Goal: Task Accomplishment & Management: Manage account settings

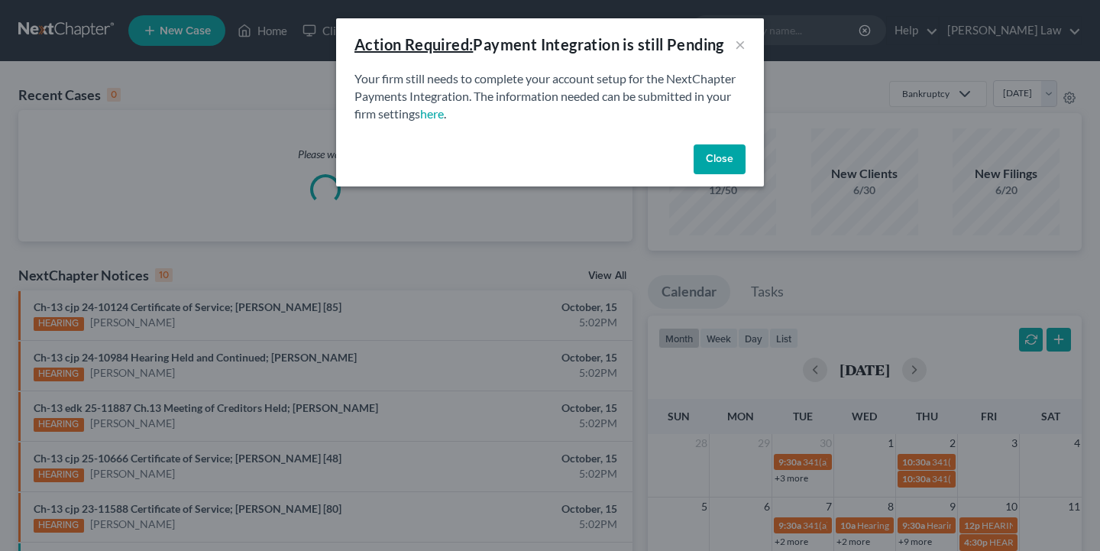
click at [723, 145] on button "Close" at bounding box center [719, 159] width 52 height 31
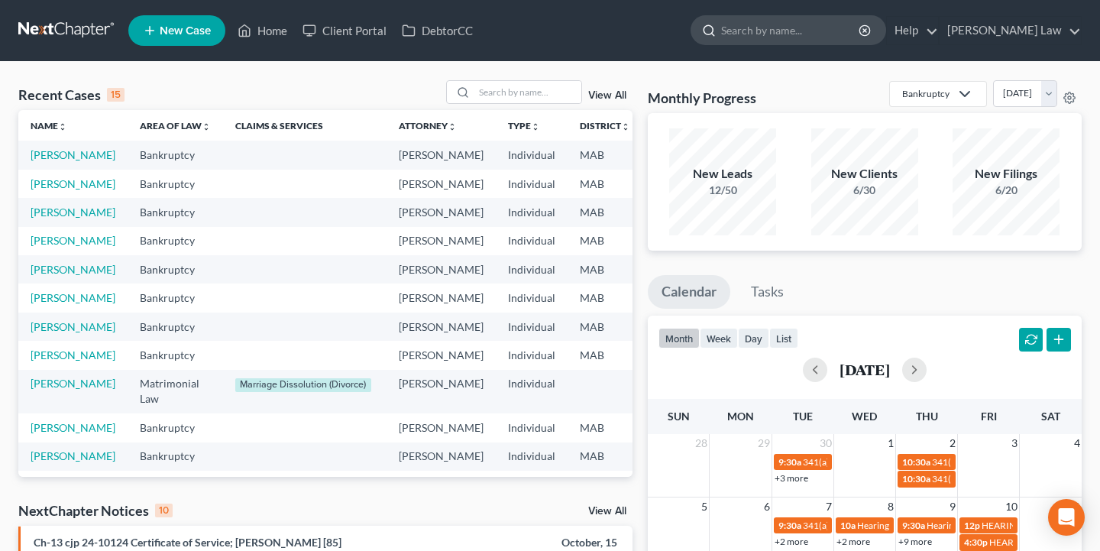
click at [826, 40] on input "search" at bounding box center [791, 30] width 140 height 28
type input "[PERSON_NAME]"
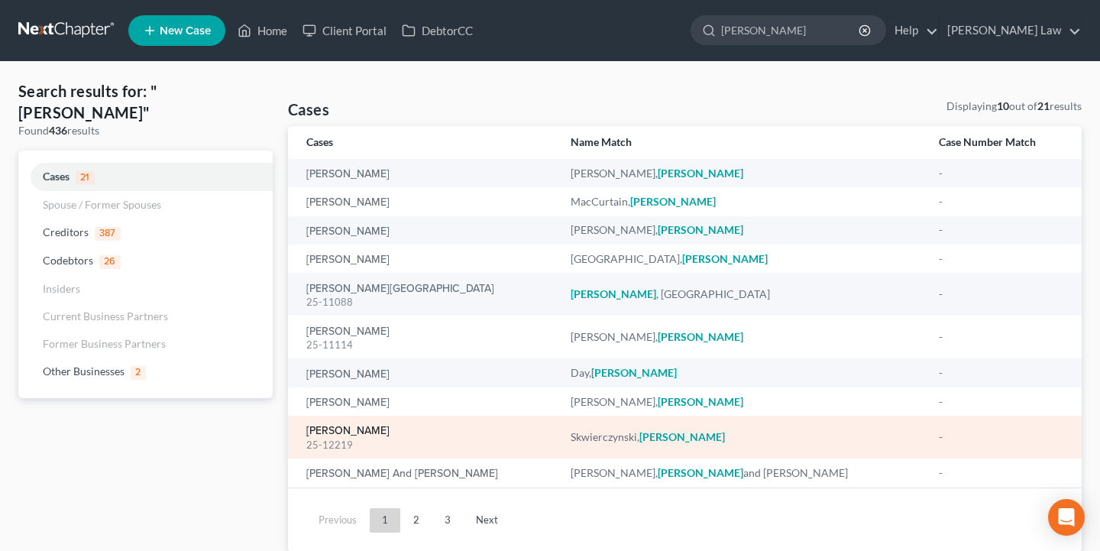
click at [390, 433] on link "[PERSON_NAME]" at bounding box center [347, 430] width 83 height 11
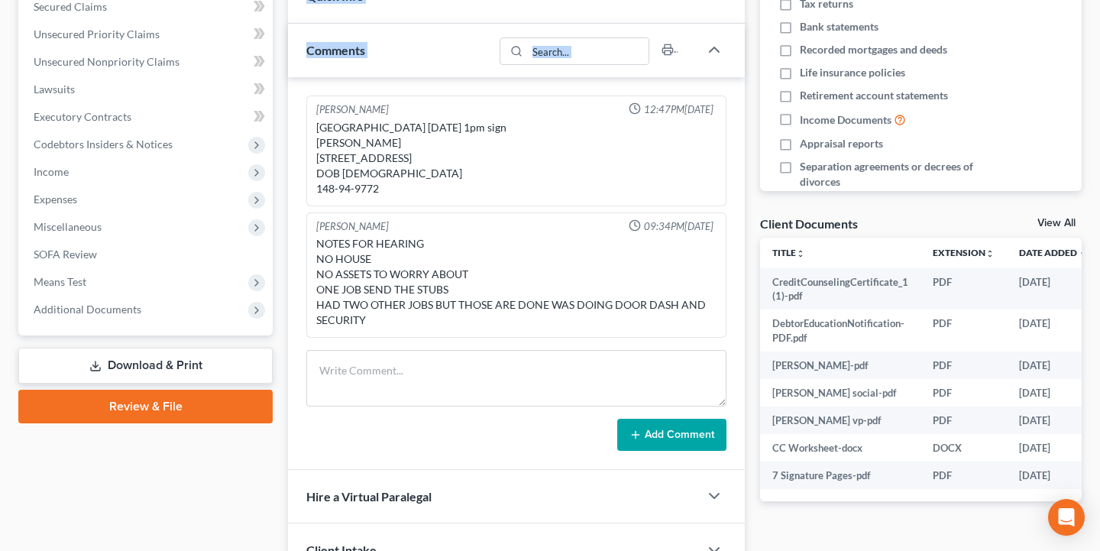
scroll to position [371, 0]
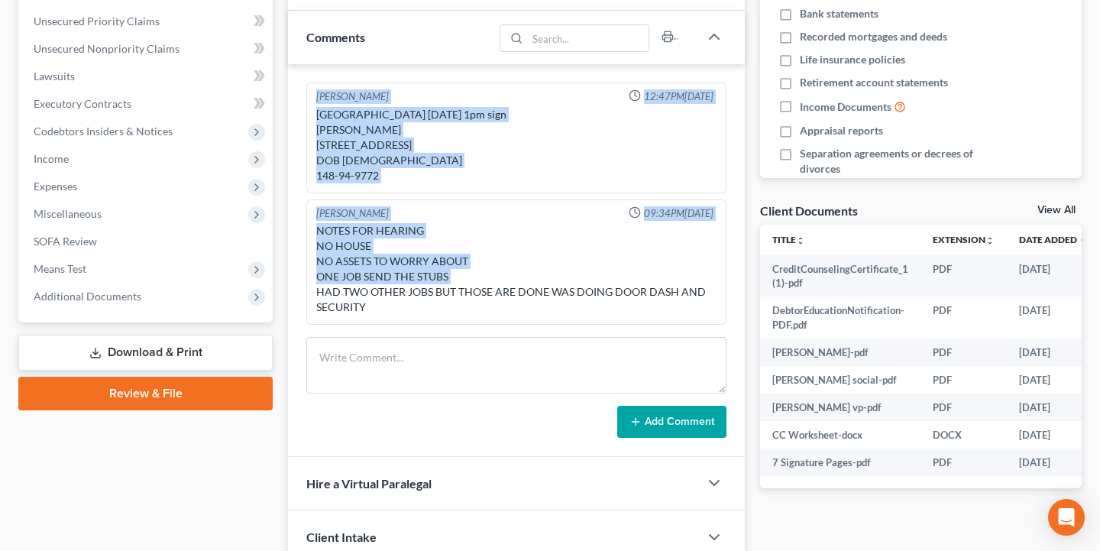
drag, startPoint x: 280, startPoint y: 438, endPoint x: 310, endPoint y: 291, distance: 150.4
click at [310, 291] on div "Updates & News × [US_STATE] District Notes Take a look at NextChapter's Distric…" at bounding box center [516, 223] width 472 height 896
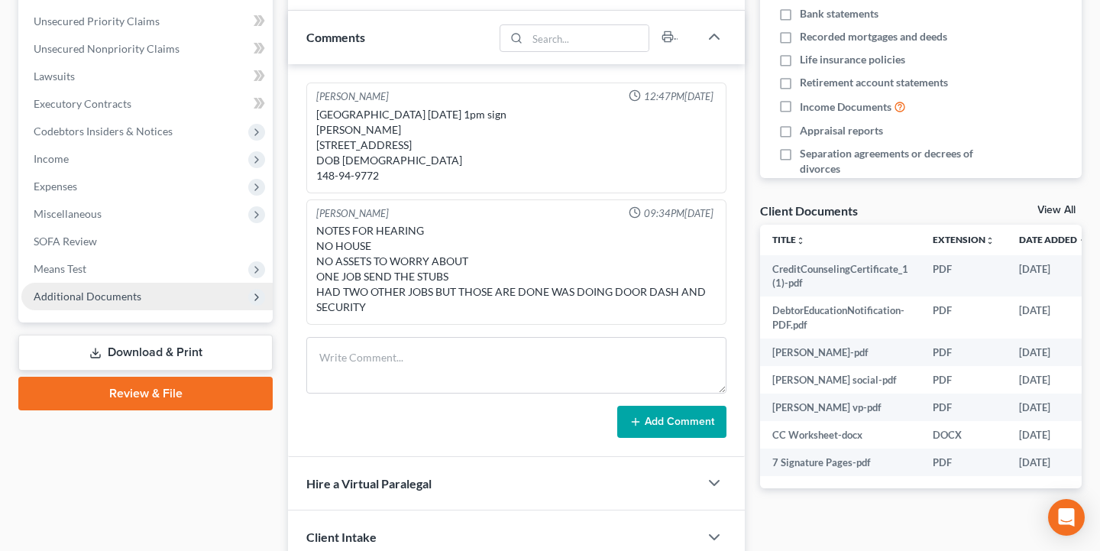
click at [261, 300] on icon at bounding box center [257, 297] width 12 height 12
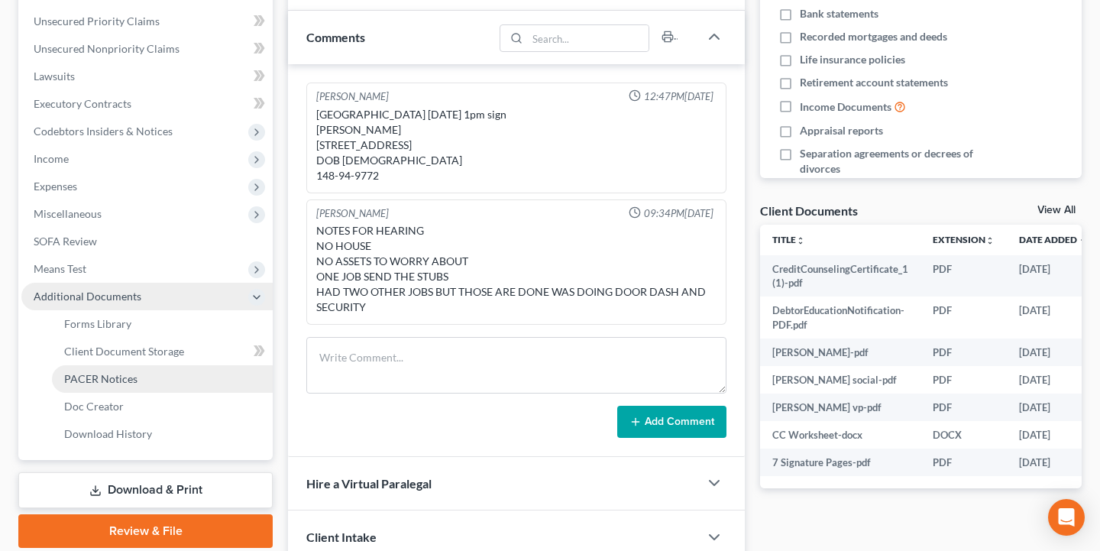
click at [210, 382] on link "PACER Notices" at bounding box center [162, 378] width 221 height 27
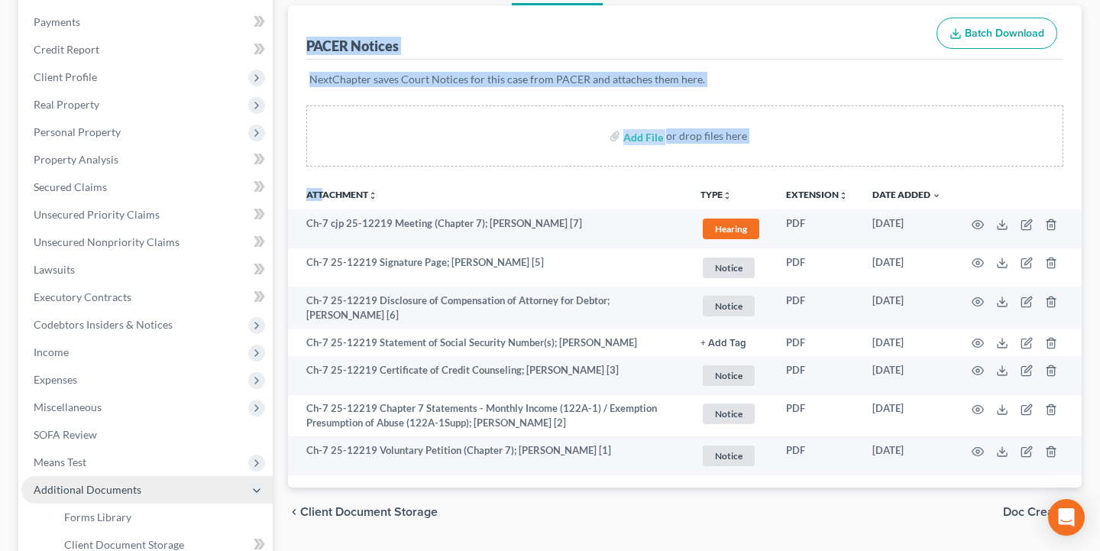
scroll to position [229, 0]
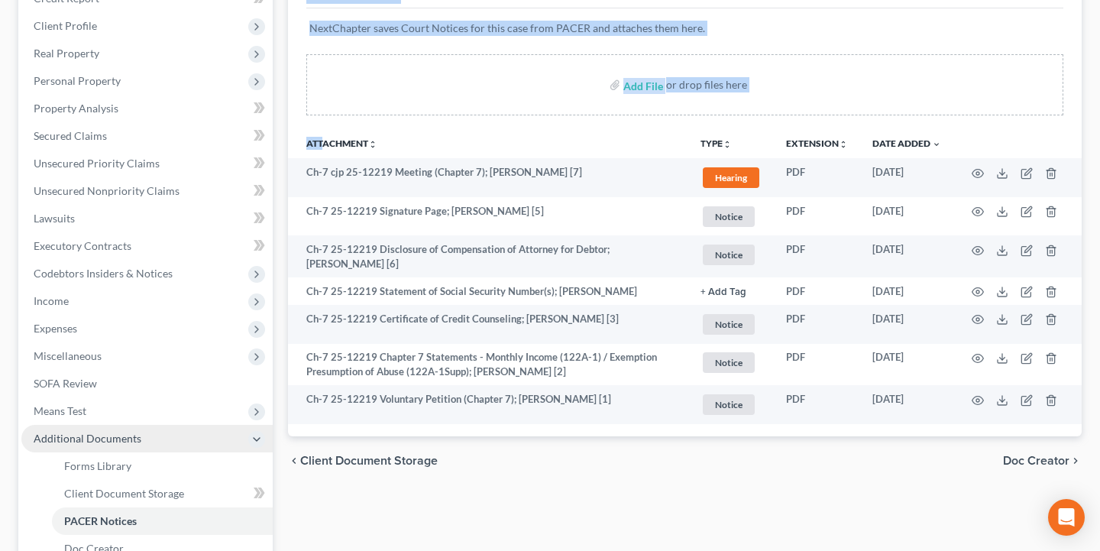
drag, startPoint x: 292, startPoint y: 373, endPoint x: 302, endPoint y: 562, distance: 189.7
click at [302, 550] on html "Home New Case Client Portal DebtorCC [PERSON_NAME] Law [EMAIL_ADDRESS][DOMAIN_N…" at bounding box center [550, 259] width 1100 height 977
click at [283, 415] on div "Forms Library Client Document Storage PACER Notices Doc Creator Download Histor…" at bounding box center [684, 304] width 809 height 772
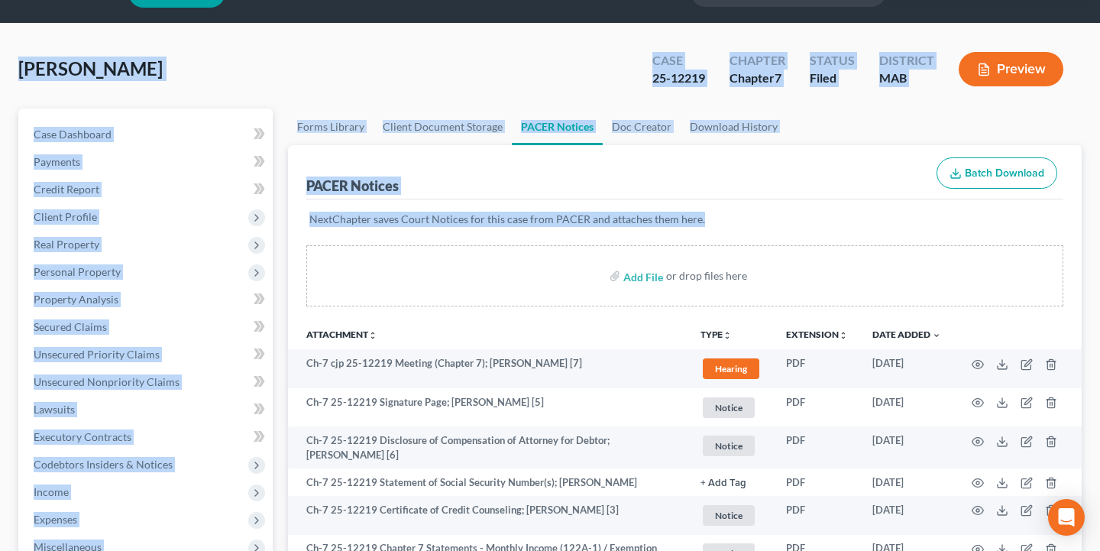
scroll to position [0, 0]
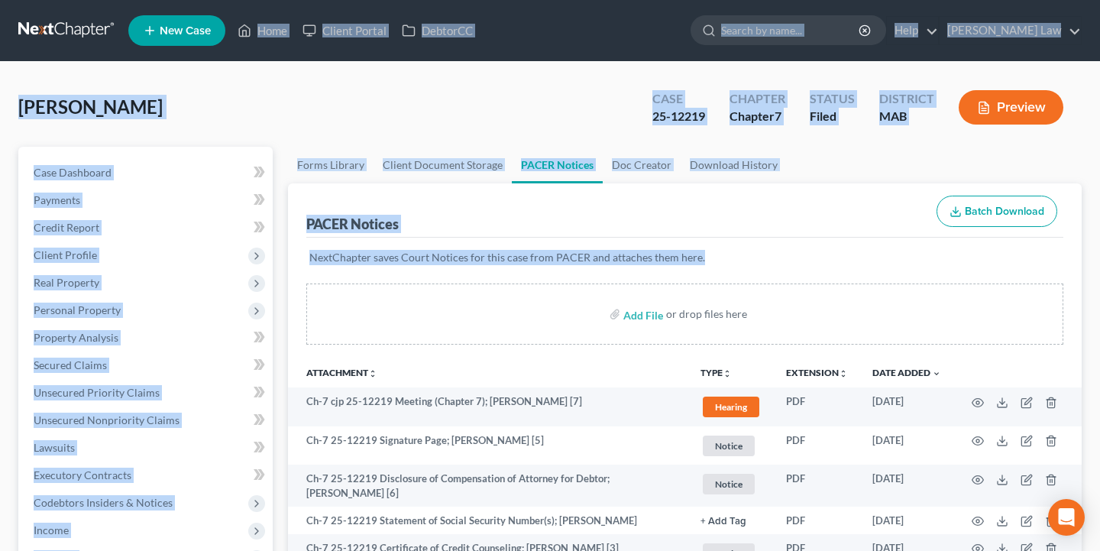
drag, startPoint x: 283, startPoint y: 415, endPoint x: 293, endPoint y: -79, distance: 494.2
click at [293, 0] on html "Home New Case Client Portal DebtorCC [PERSON_NAME] Law [EMAIL_ADDRESS][DOMAIN_N…" at bounding box center [550, 488] width 1100 height 977
click at [299, 95] on div "[PERSON_NAME] Upgraded Case 25-12219 Chapter Chapter 7 Status Filed District MA…" at bounding box center [549, 113] width 1063 height 66
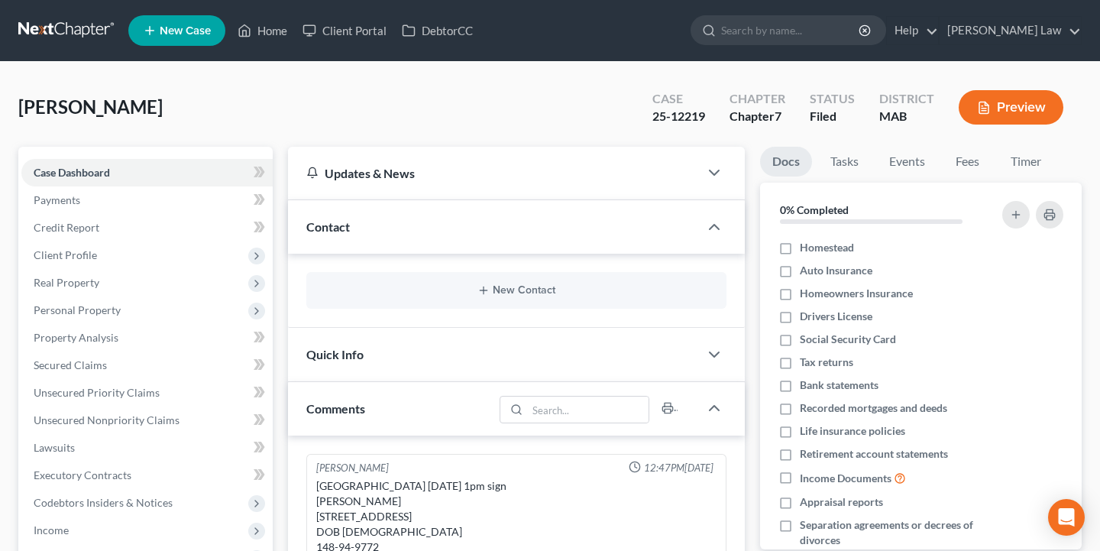
drag, startPoint x: 268, startPoint y: 474, endPoint x: 281, endPoint y: 176, distance: 298.1
click at [855, 27] on input "search" at bounding box center [791, 30] width 140 height 28
type input "[PERSON_NAME]"
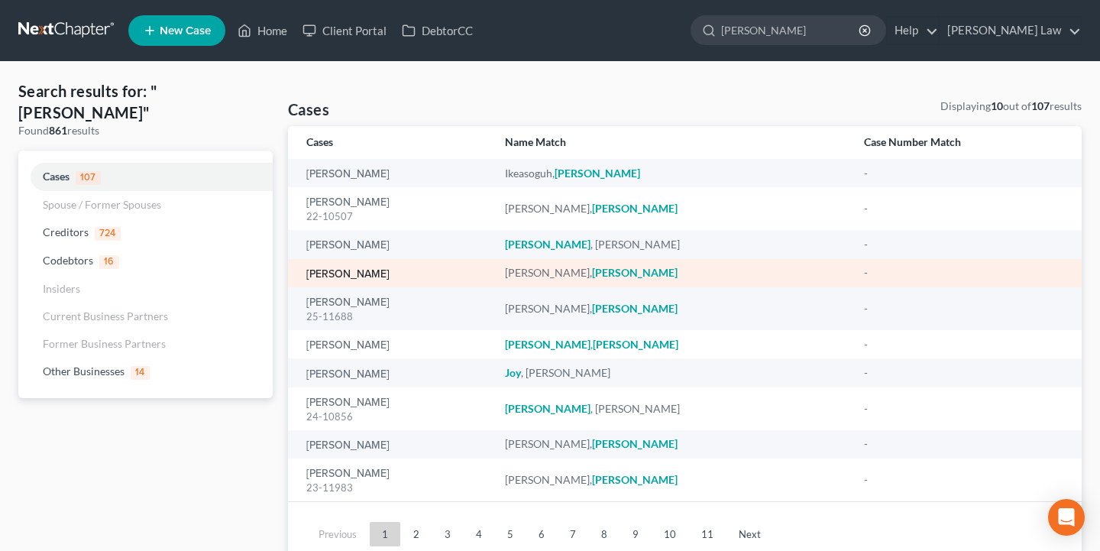
click at [351, 275] on link "[PERSON_NAME]" at bounding box center [347, 274] width 83 height 11
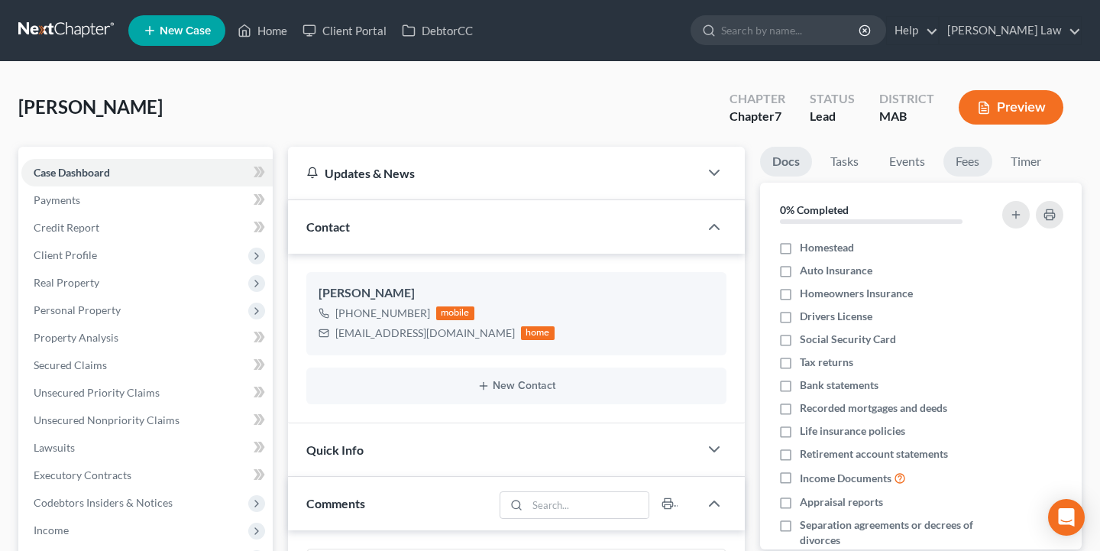
click at [973, 164] on link "Fees" at bounding box center [967, 162] width 49 height 30
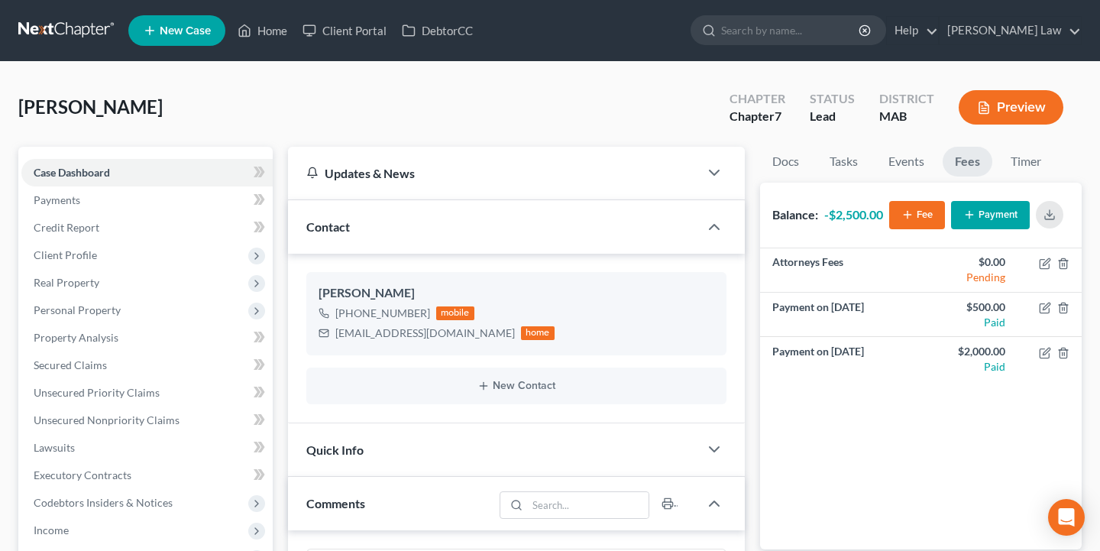
click at [916, 211] on button "Fee" at bounding box center [917, 215] width 56 height 28
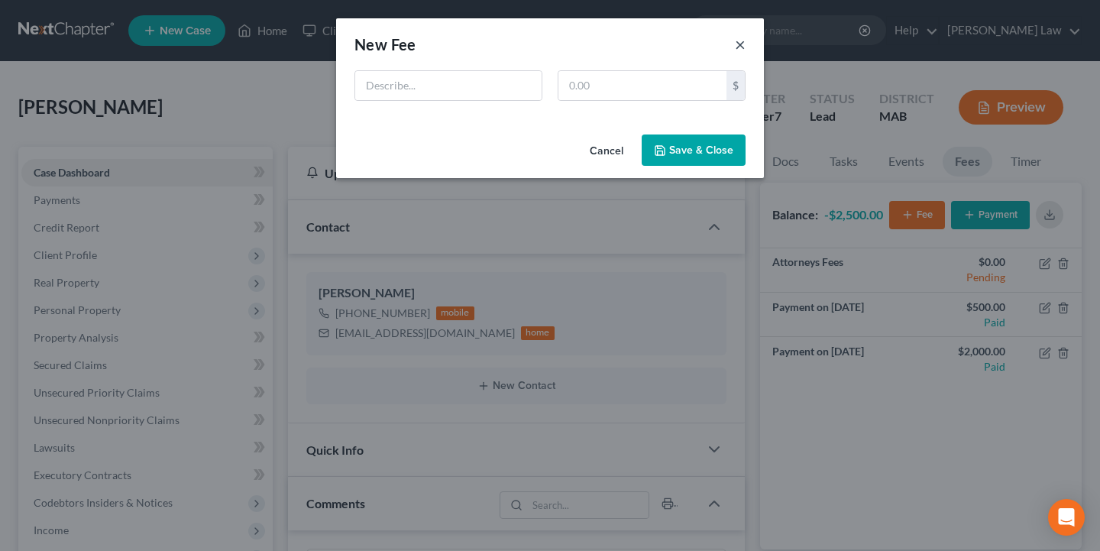
click at [742, 45] on button "×" at bounding box center [740, 44] width 11 height 18
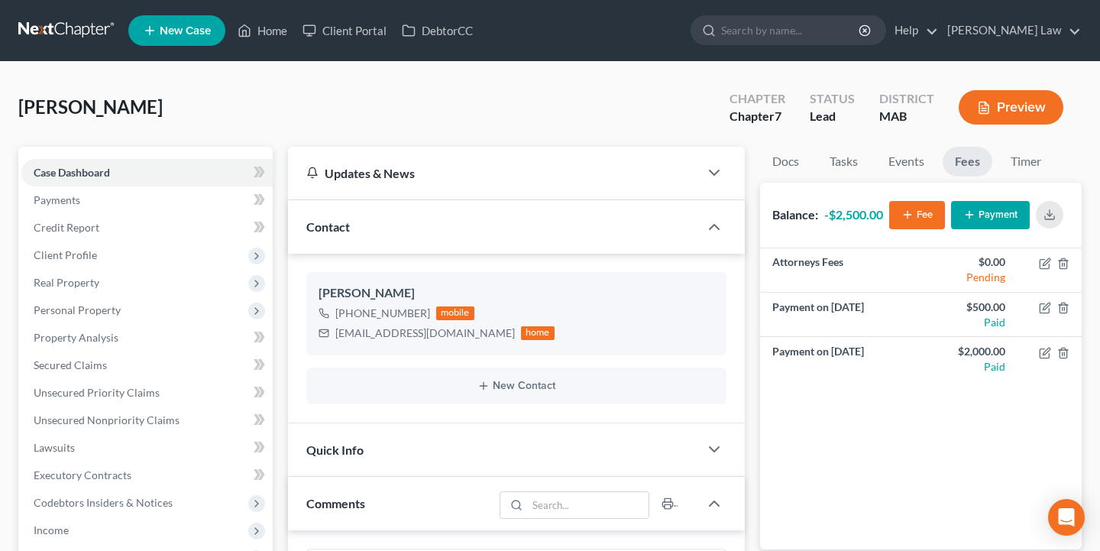
click at [1001, 214] on button "Payment" at bounding box center [990, 215] width 79 height 28
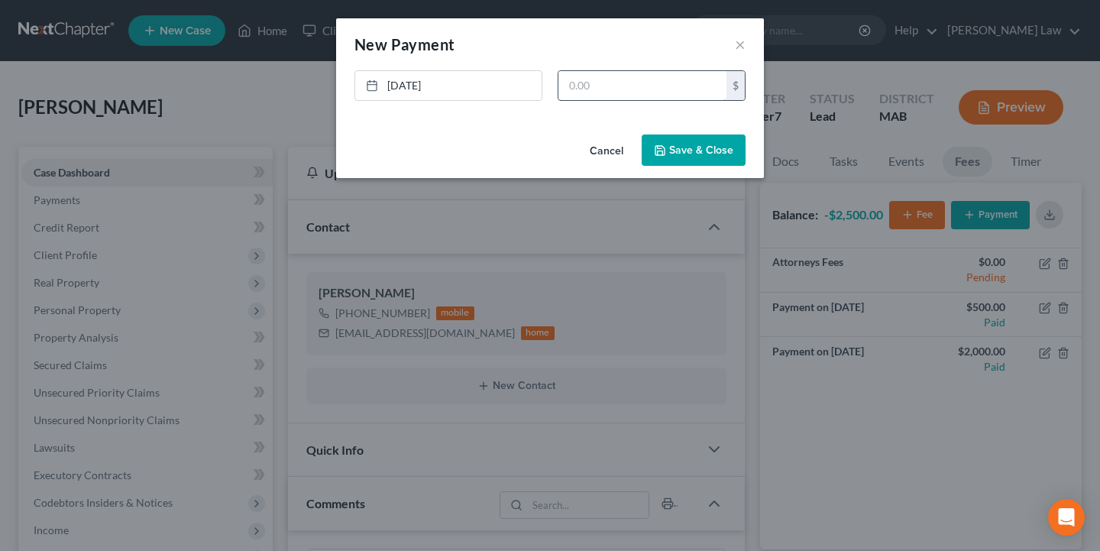
click at [626, 86] on input "text" at bounding box center [642, 85] width 168 height 29
type input "500"
click at [699, 161] on button "Save & Close" at bounding box center [694, 150] width 104 height 32
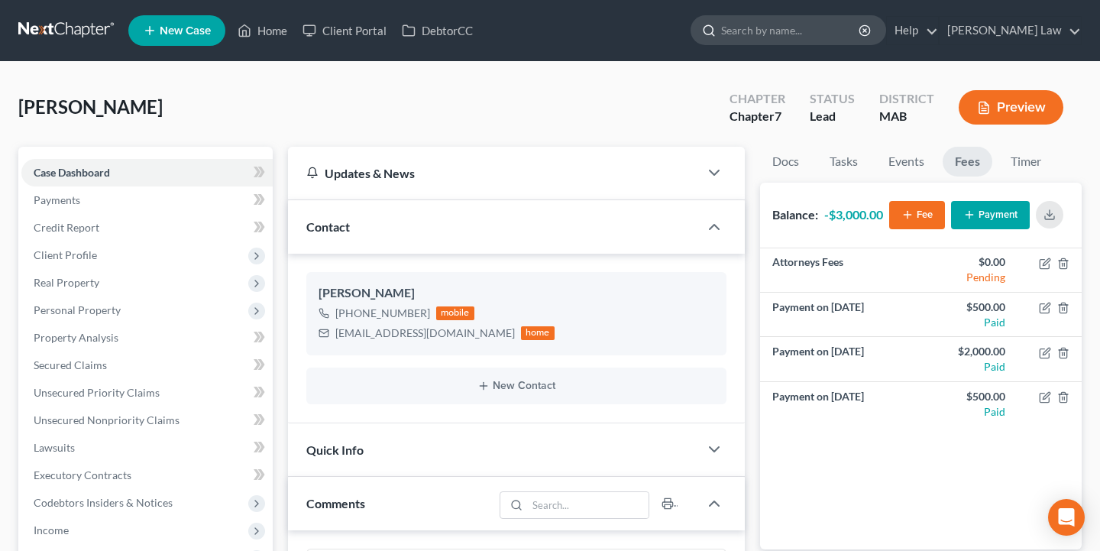
click at [861, 29] on input "search" at bounding box center [791, 30] width 140 height 28
type input "bapt"
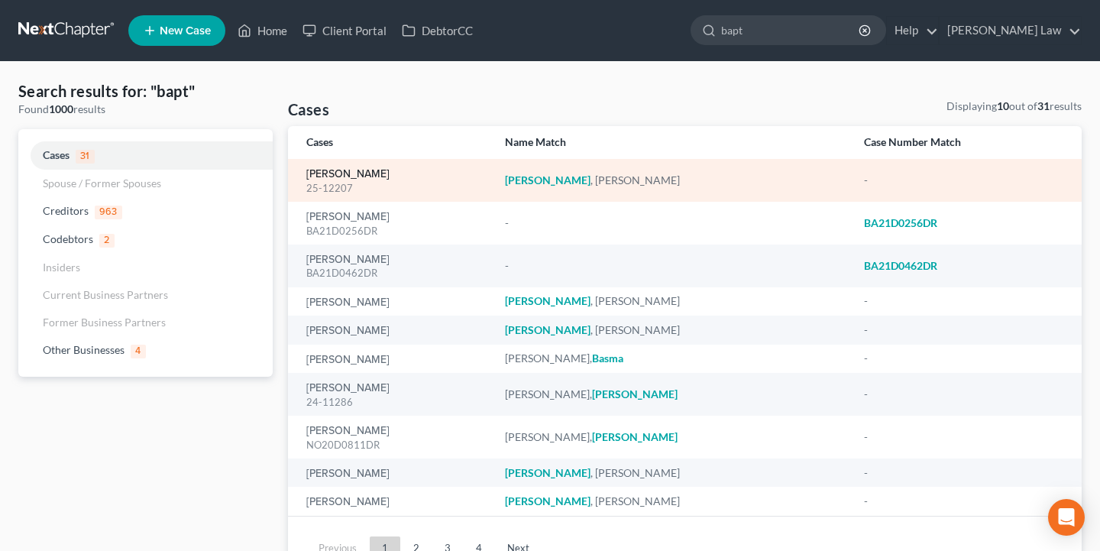
click at [351, 172] on link "[PERSON_NAME]" at bounding box center [347, 174] width 83 height 11
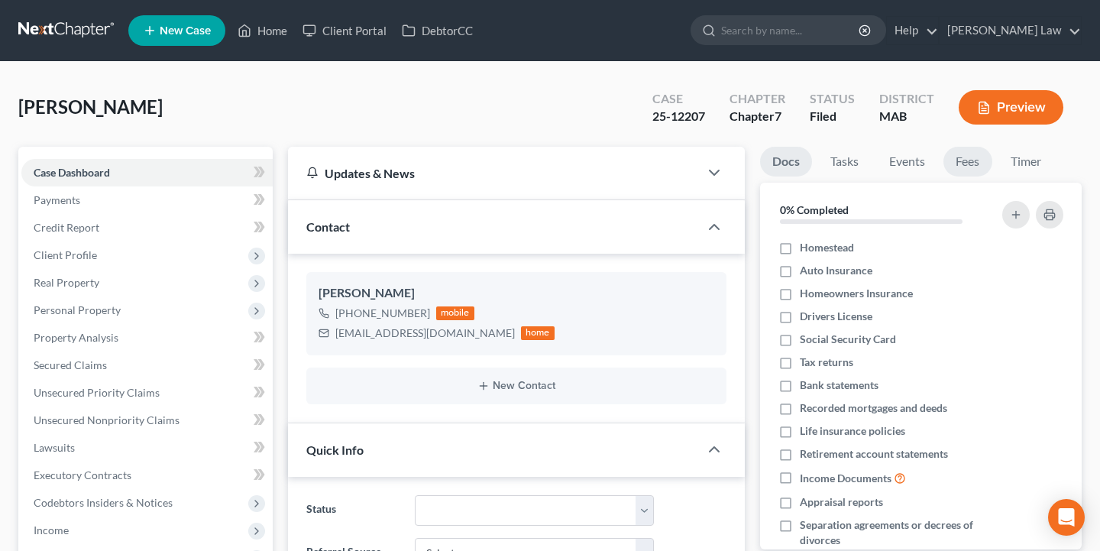
click at [967, 160] on link "Fees" at bounding box center [967, 162] width 49 height 30
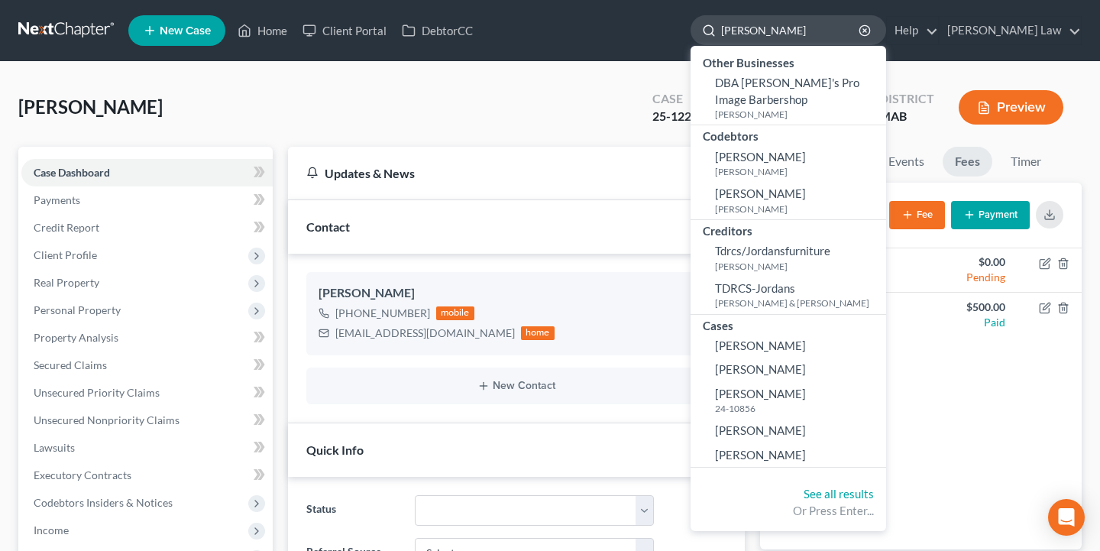
type input "[PERSON_NAME]"
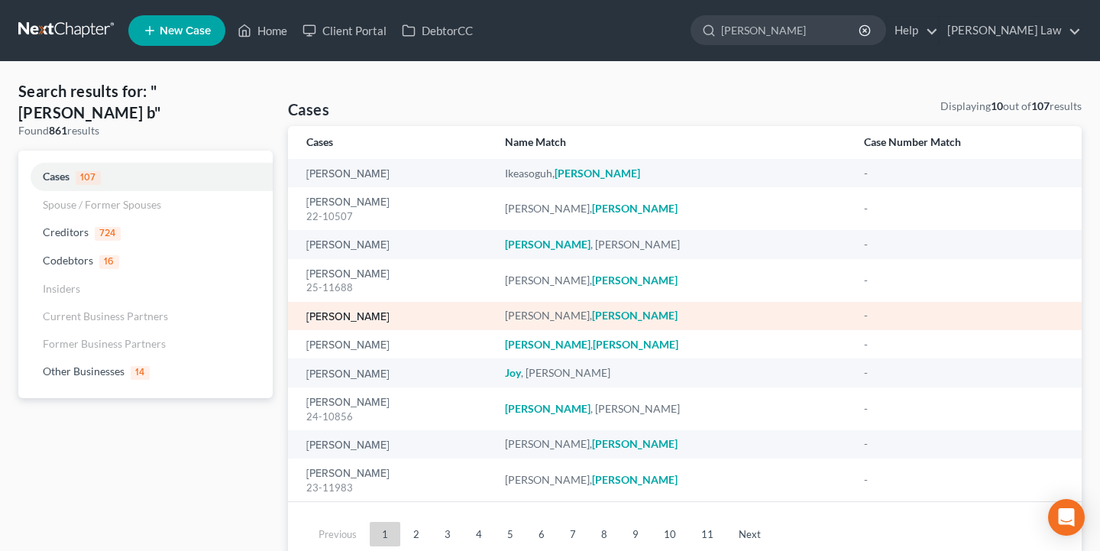
click at [351, 318] on link "[PERSON_NAME]" at bounding box center [347, 317] width 83 height 11
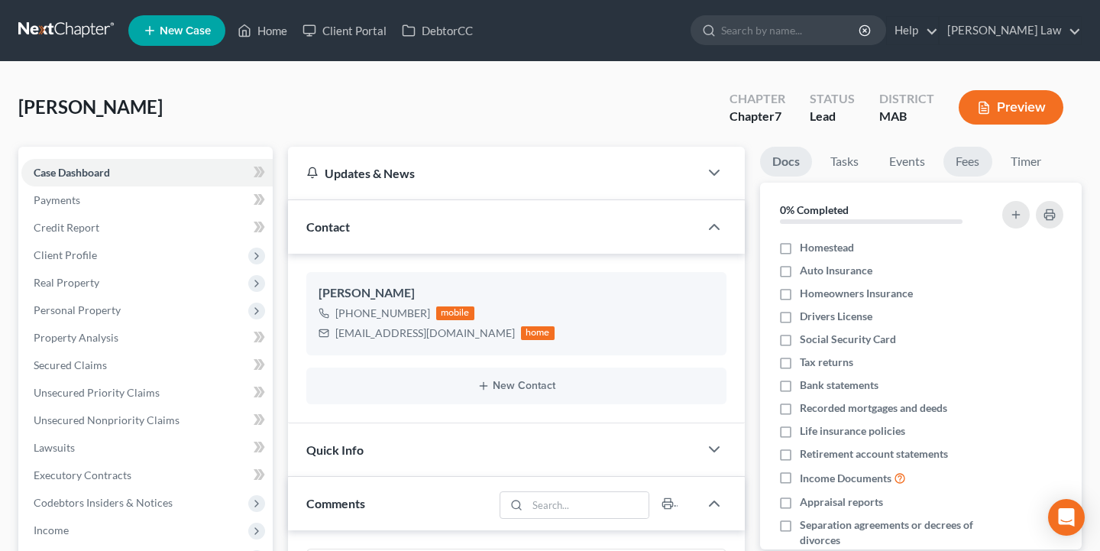
click at [966, 158] on link "Fees" at bounding box center [967, 162] width 49 height 30
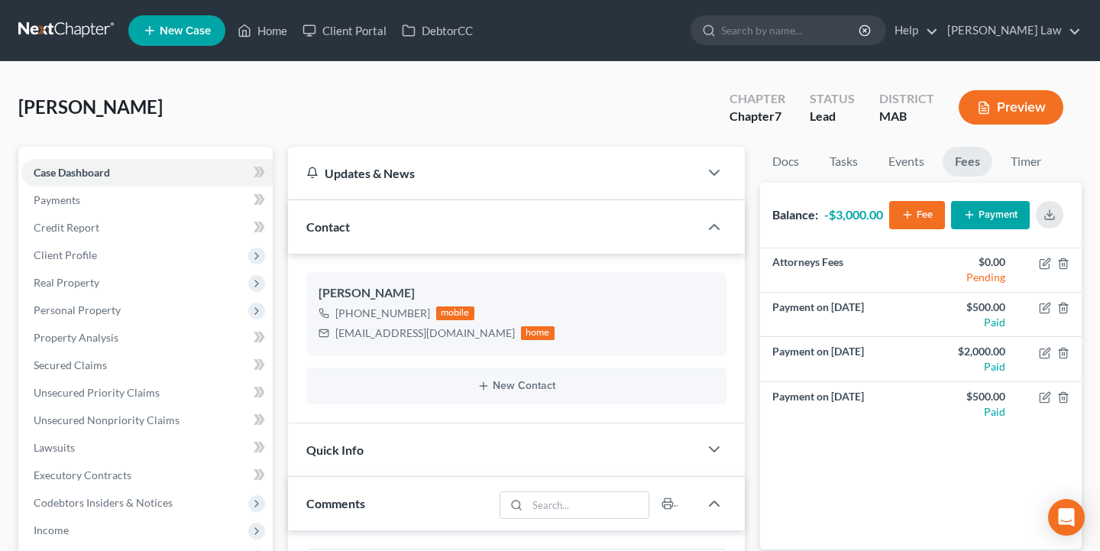
click at [944, 432] on div "Attorneys Fees $0.00 Pending Payment on [DATE] $500.00 Paid Payment on [DATE] $…" at bounding box center [921, 398] width 322 height 301
